Goal: Task Accomplishment & Management: Use online tool/utility

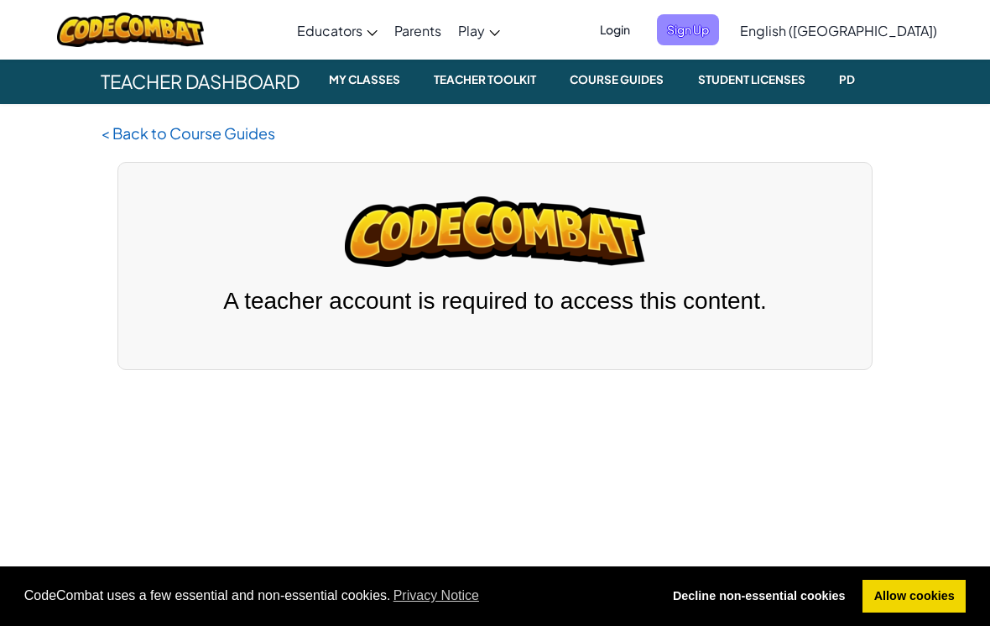
click at [719, 22] on span "Sign Up" at bounding box center [688, 29] width 62 height 31
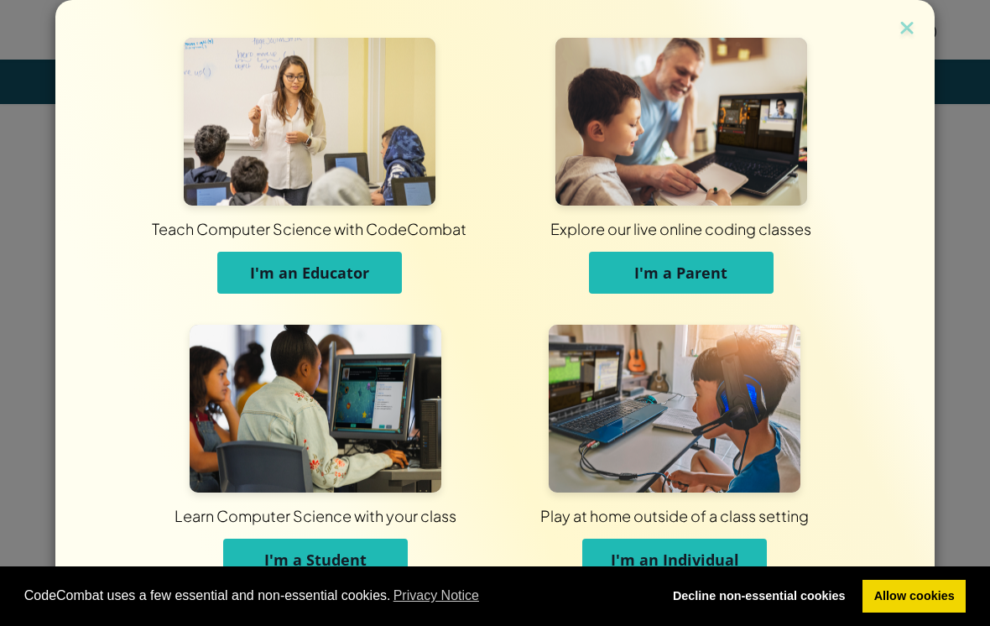
click at [360, 551] on span "I'm a Student" at bounding box center [315, 559] width 102 height 20
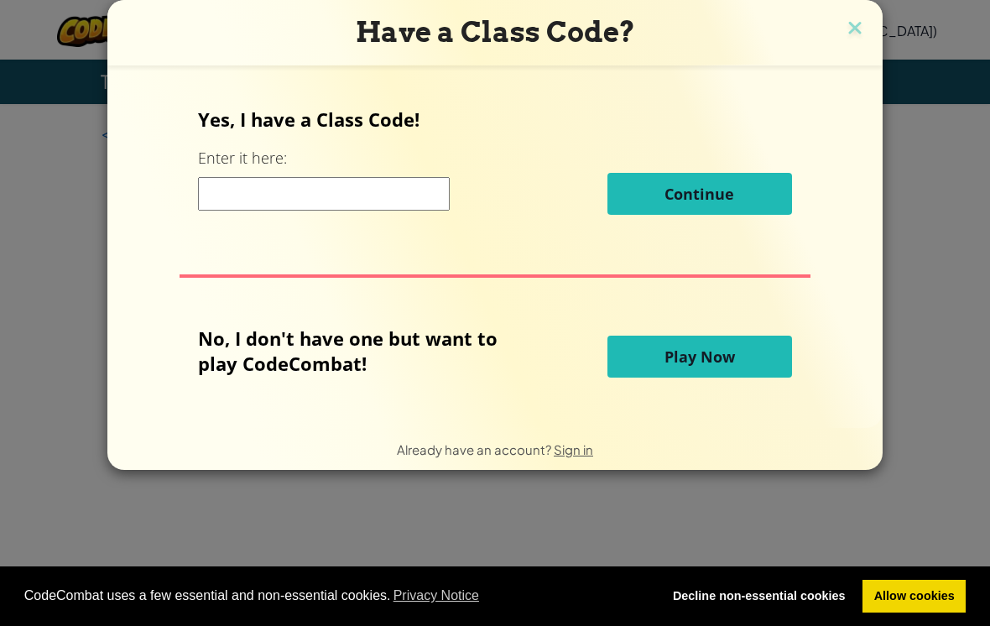
click at [653, 362] on button "Play Now" at bounding box center [699, 356] width 184 height 42
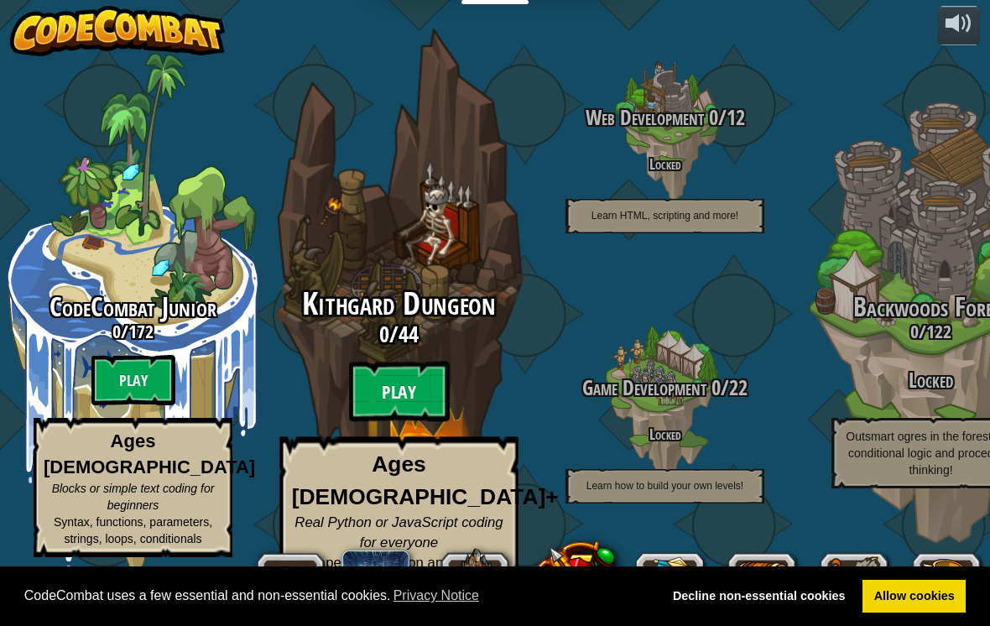
click at [423, 400] on btn "Play" at bounding box center [399, 391] width 101 height 60
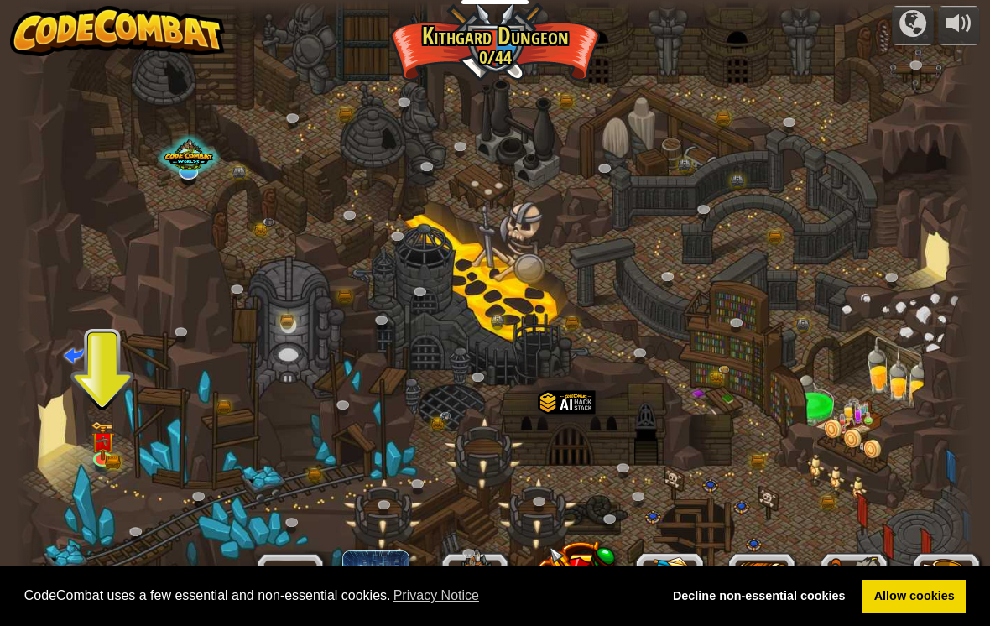
click at [92, 477] on div at bounding box center [494, 313] width 957 height 626
click at [112, 443] on img at bounding box center [103, 430] width 24 height 53
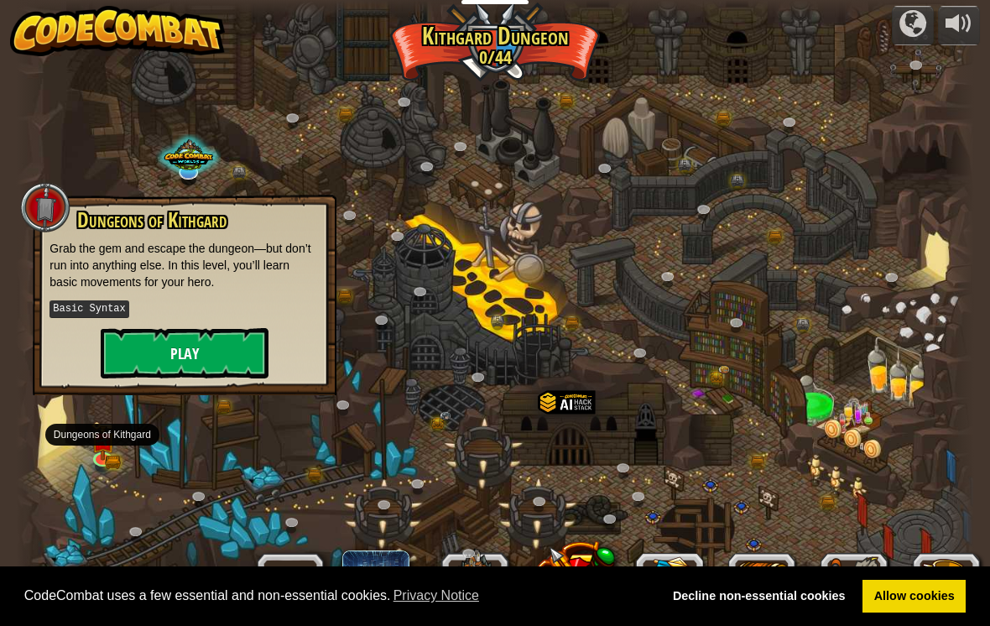
click at [202, 366] on button "Play" at bounding box center [185, 353] width 168 height 50
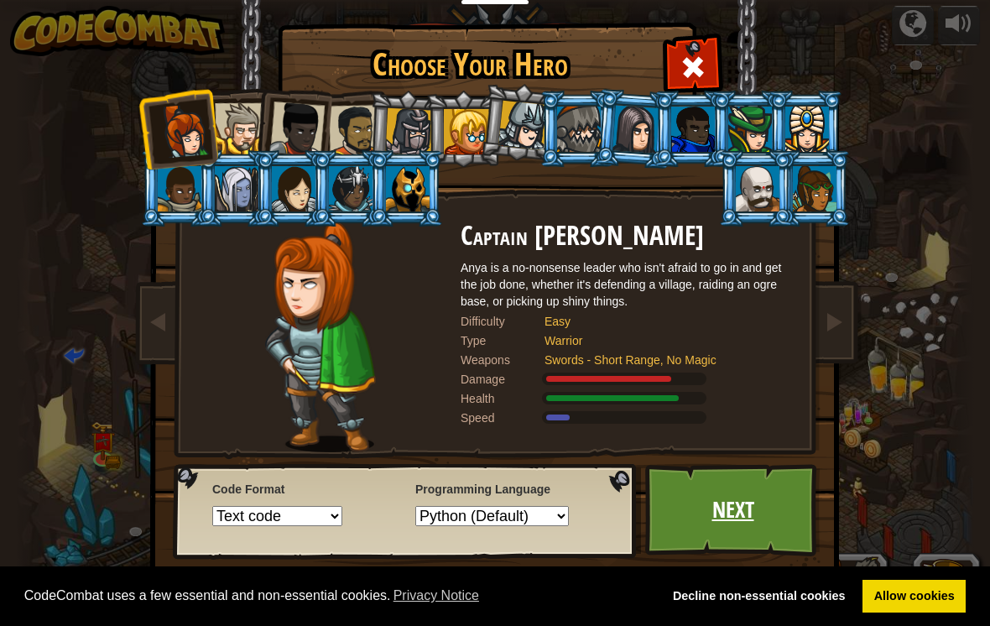
click at [692, 522] on link "Next" at bounding box center [732, 510] width 175 height 92
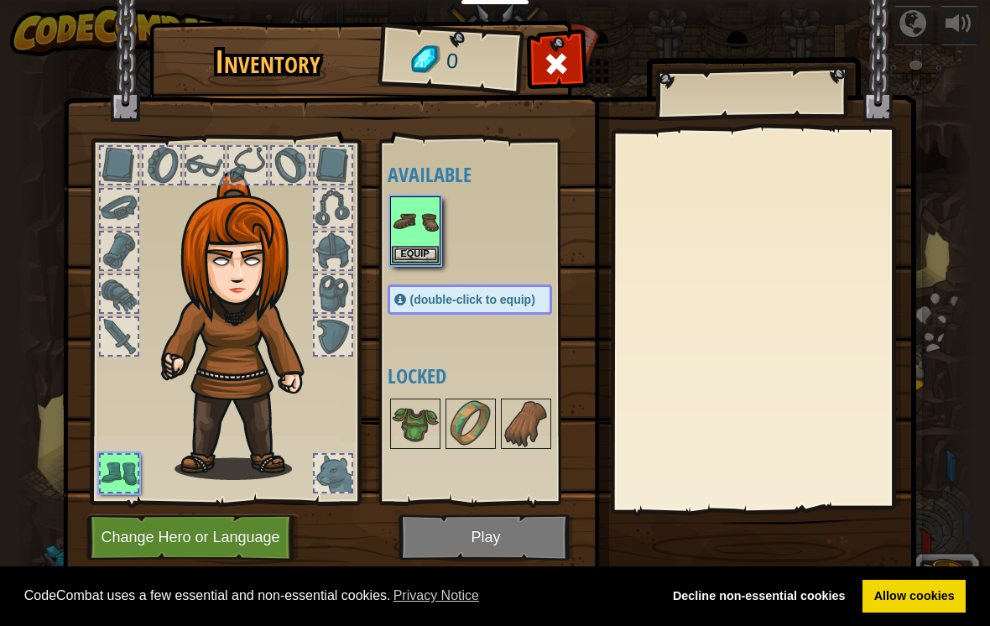
click at [705, 506] on div at bounding box center [763, 320] width 296 height 377
click at [411, 242] on img at bounding box center [415, 221] width 47 height 47
